Goal: Information Seeking & Learning: Learn about a topic

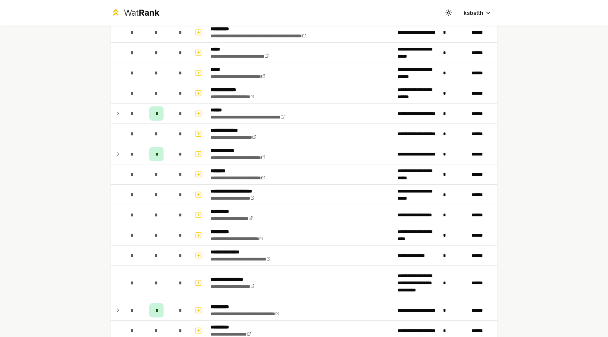
scroll to position [843, 0]
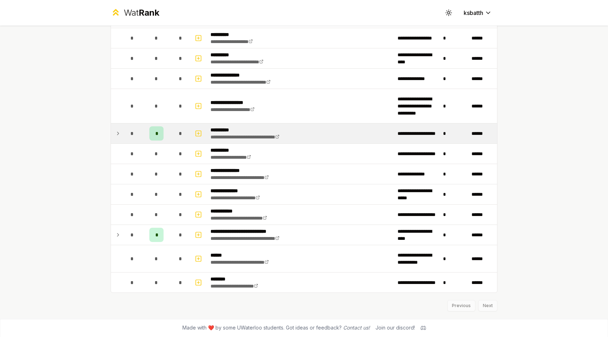
click at [121, 137] on td at bounding box center [116, 133] width 11 height 20
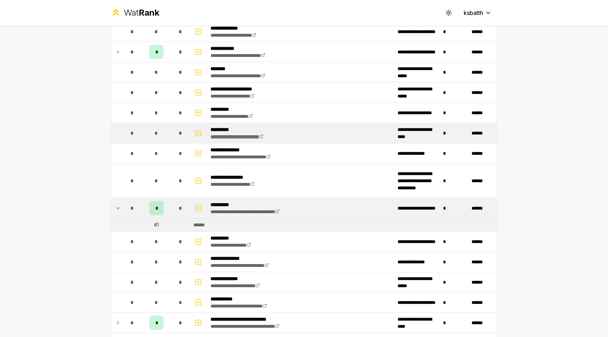
scroll to position [856, 0]
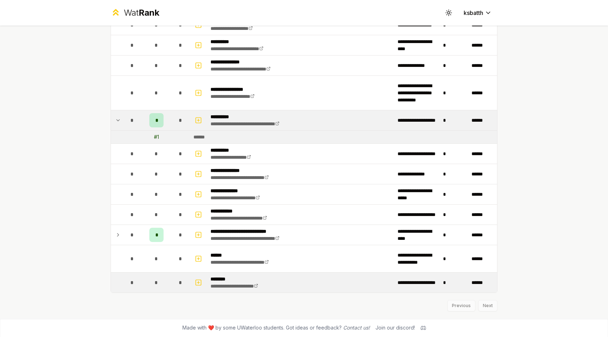
click at [178, 281] on div "*" at bounding box center [181, 282] width 14 height 14
click at [199, 283] on icon "button" at bounding box center [199, 282] width 0 height 2
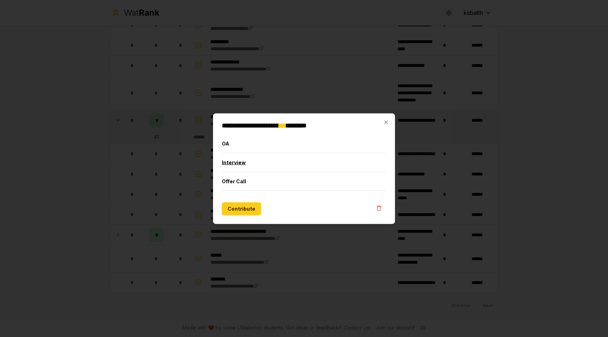
click at [237, 159] on button "Interview" at bounding box center [304, 162] width 164 height 18
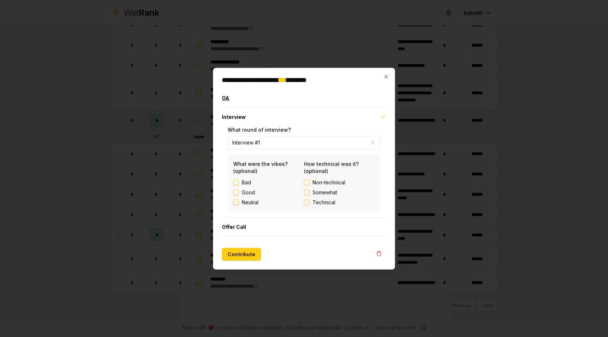
click at [224, 102] on button "OA" at bounding box center [304, 98] width 164 height 18
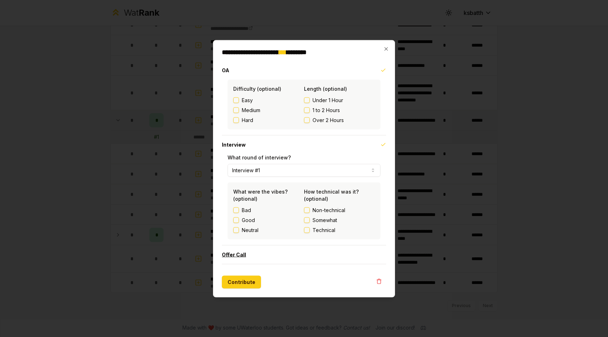
click at [240, 258] on button "Offer Call" at bounding box center [304, 254] width 164 height 18
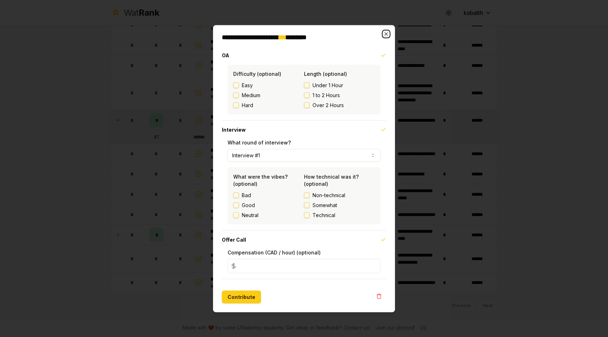
click at [388, 32] on icon "button" at bounding box center [386, 34] width 6 height 6
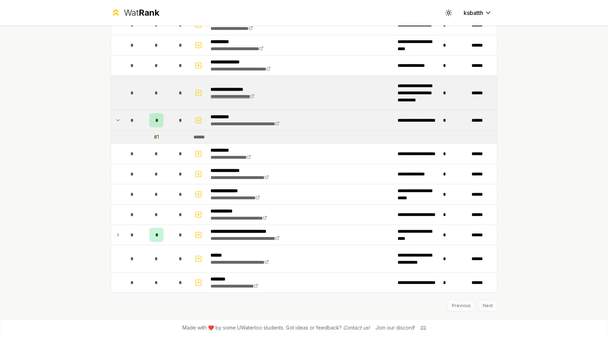
click at [255, 95] on link "**********" at bounding box center [233, 96] width 44 height 5
